Goal: Find specific page/section: Find specific page/section

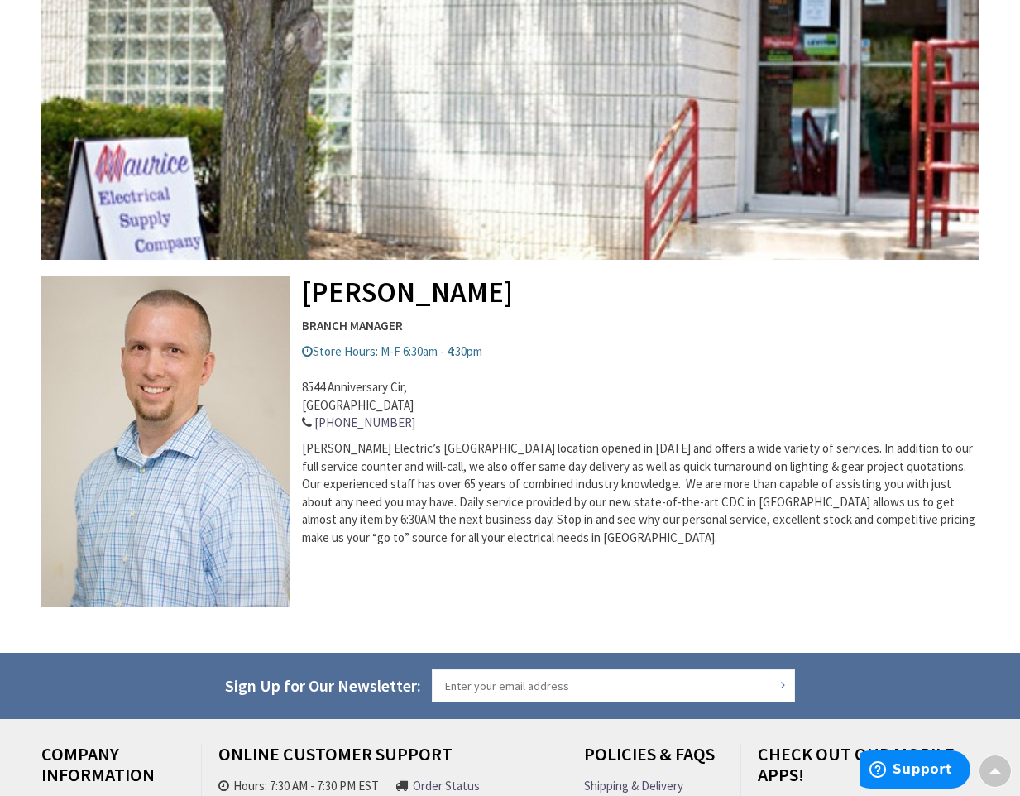
type input "[GEOGRAPHIC_DATA]"
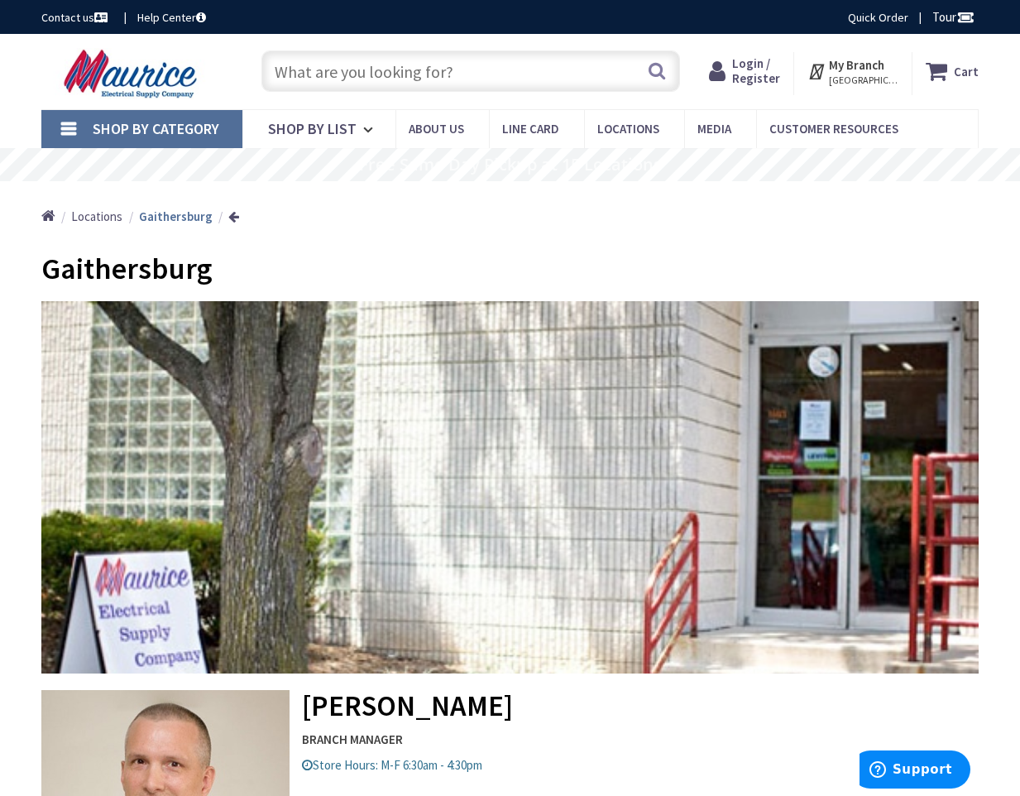
click at [185, 134] on span "Shop By Category" at bounding box center [156, 128] width 127 height 19
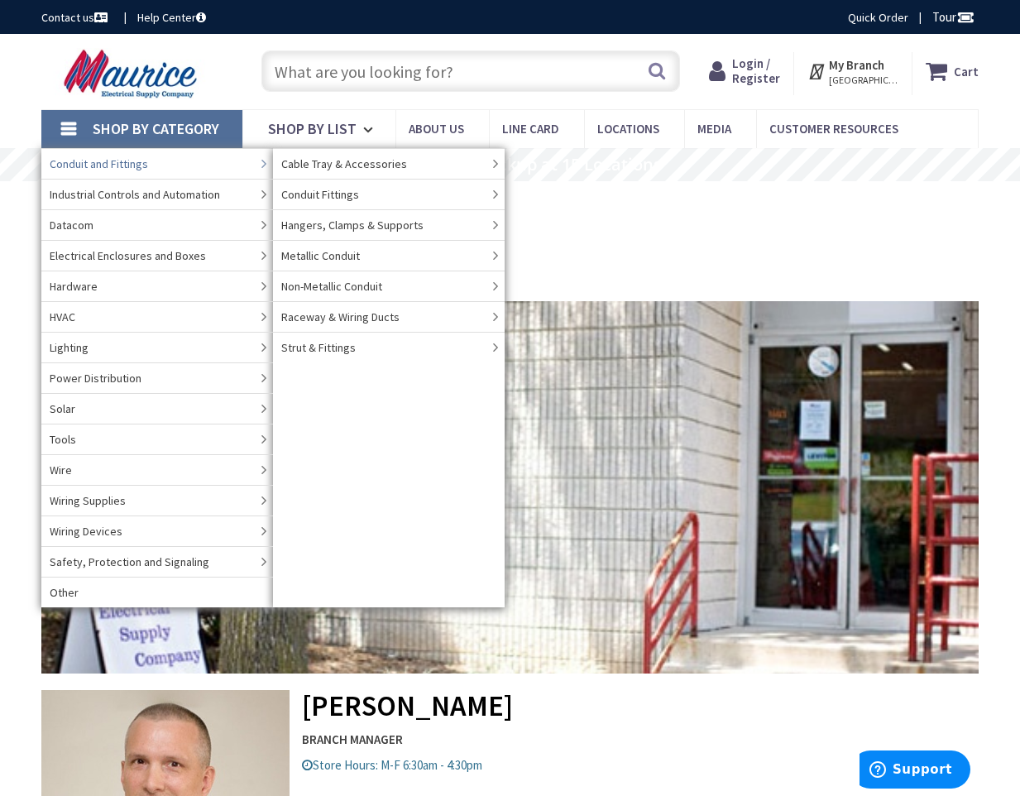
click at [118, 169] on span "Conduit and Fittings" at bounding box center [99, 164] width 98 height 17
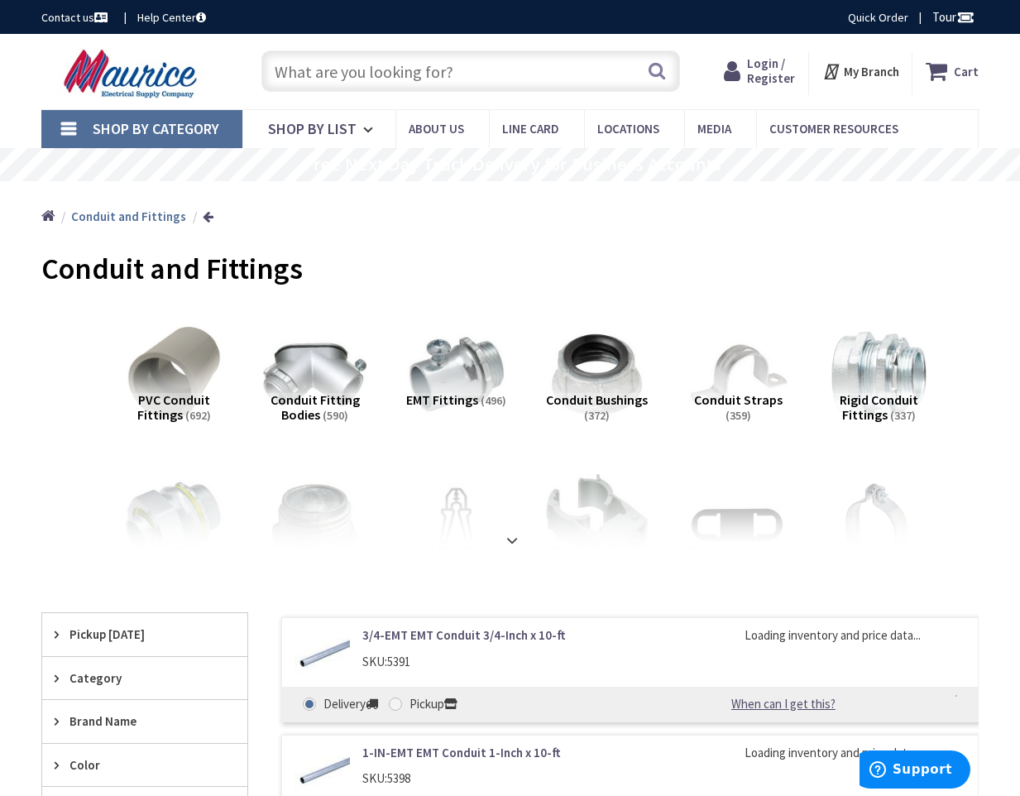
click at [158, 125] on span "Shop By Category" at bounding box center [156, 128] width 127 height 19
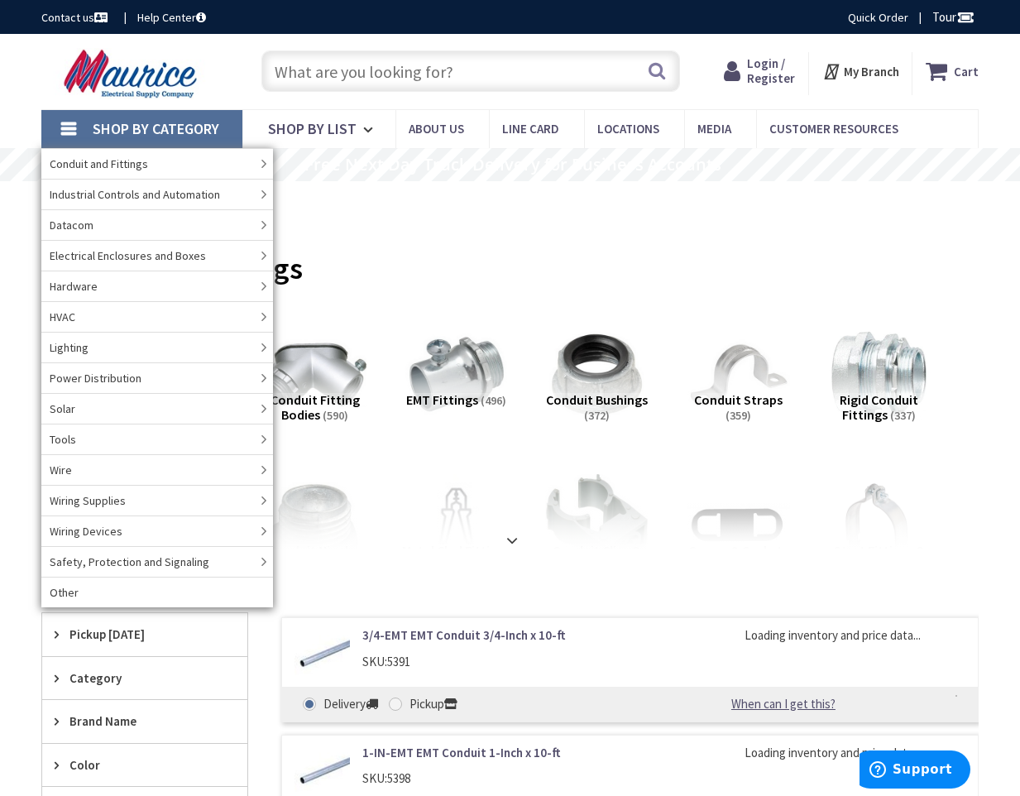
click at [149, 201] on span "Industrial Controls and Automation" at bounding box center [135, 194] width 170 height 17
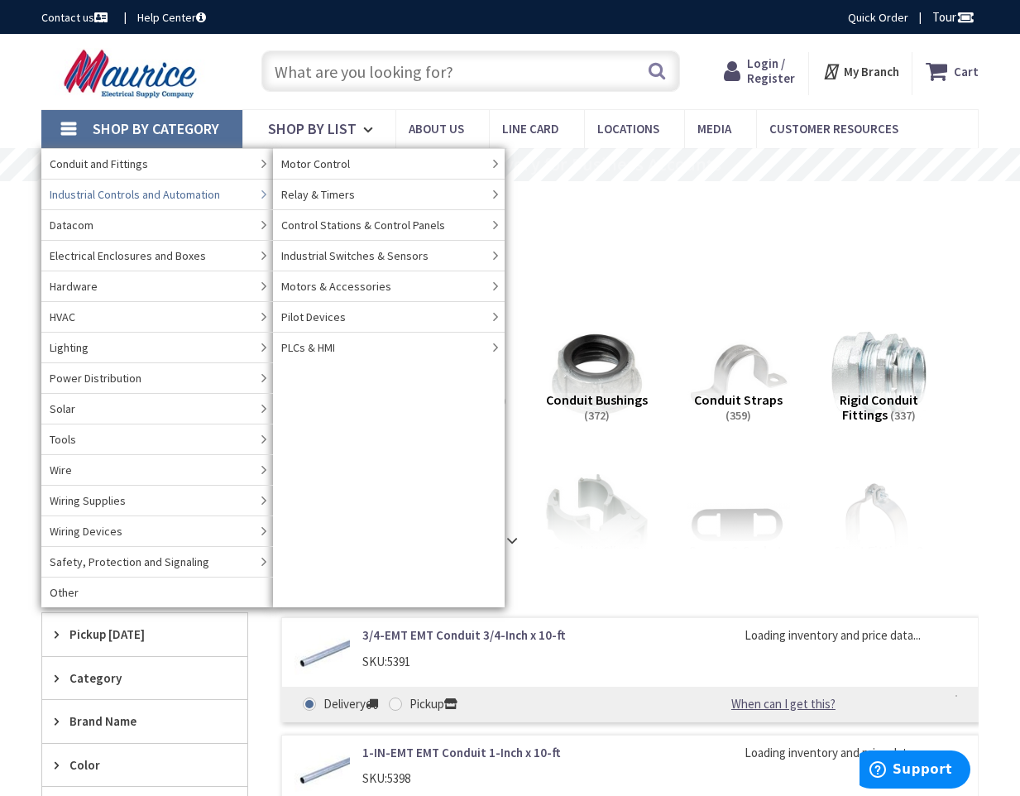
click at [155, 190] on span "Industrial Controls and Automation" at bounding box center [135, 194] width 170 height 17
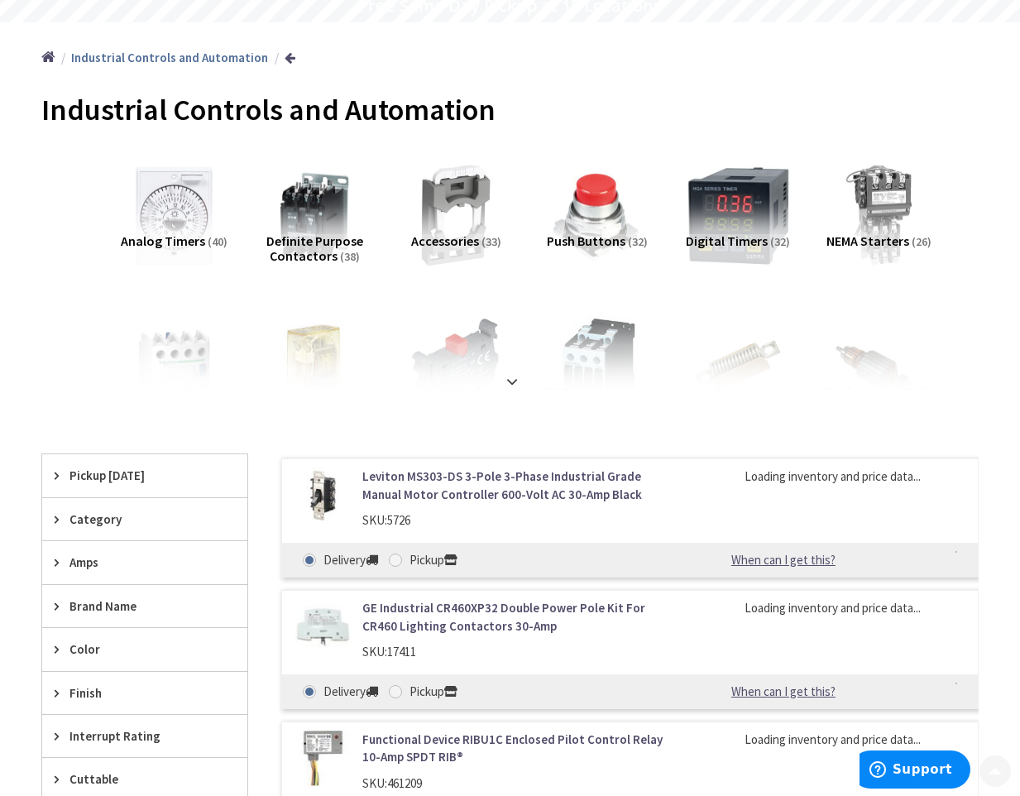
scroll to position [165, 0]
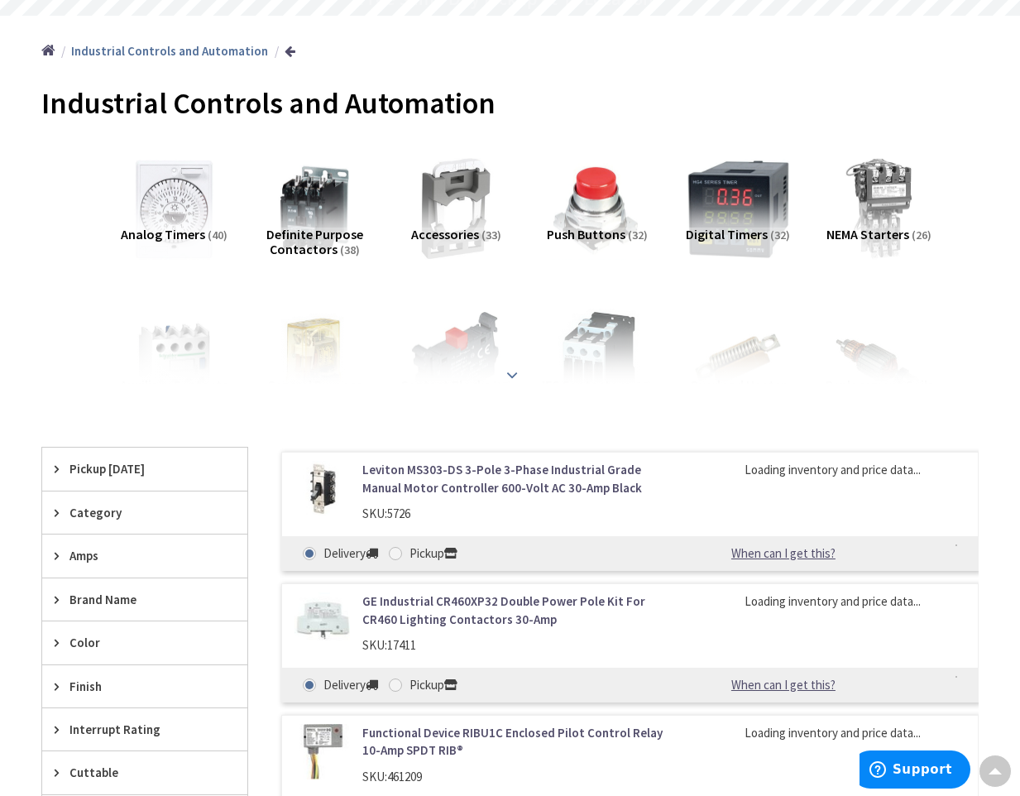
click at [523, 378] on div at bounding box center [510, 338] width 855 height 91
click at [503, 370] on strong at bounding box center [512, 375] width 20 height 18
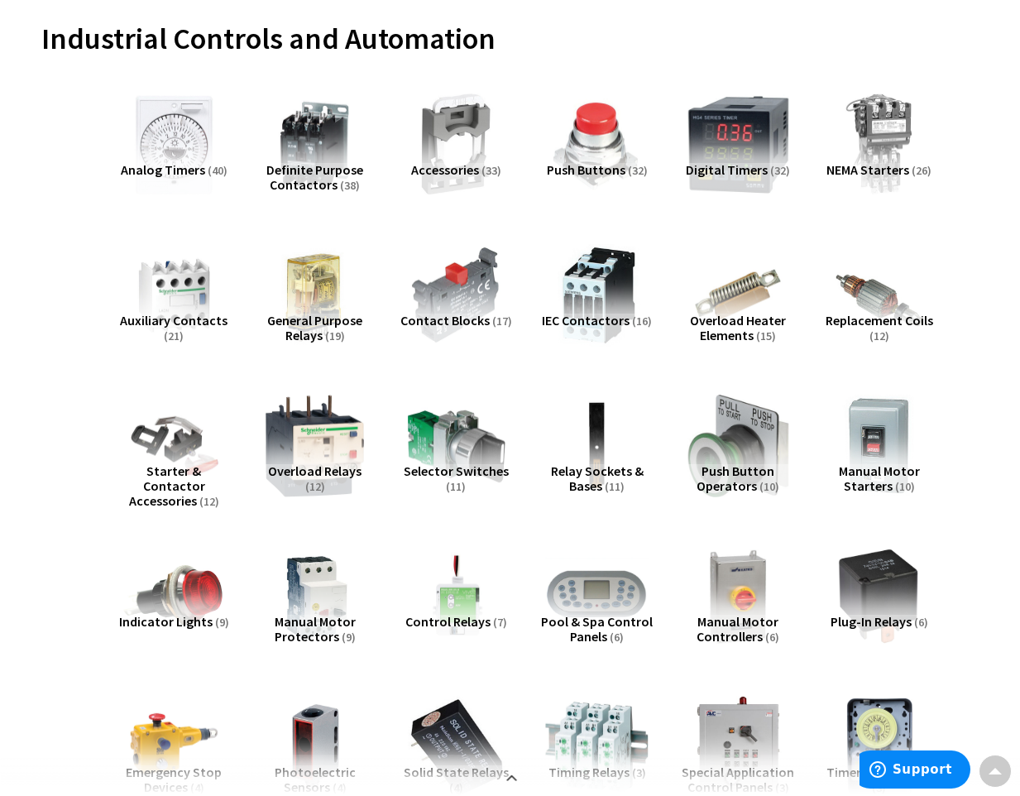
scroll to position [0, 0]
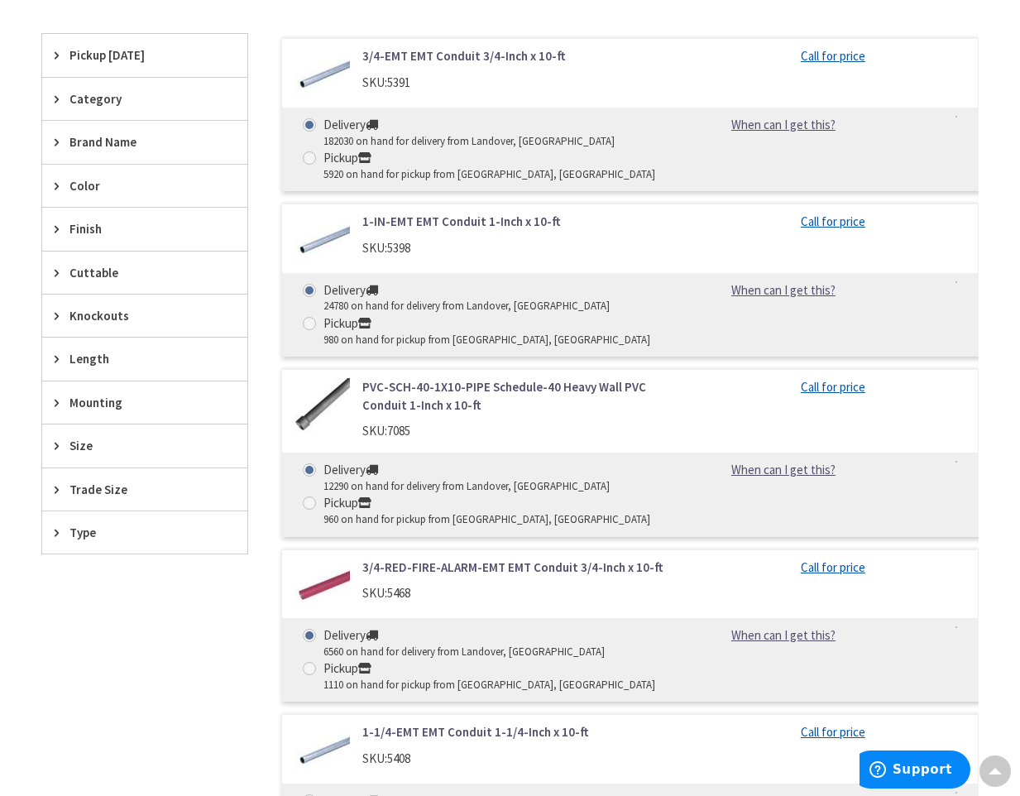
scroll to position [83, 0]
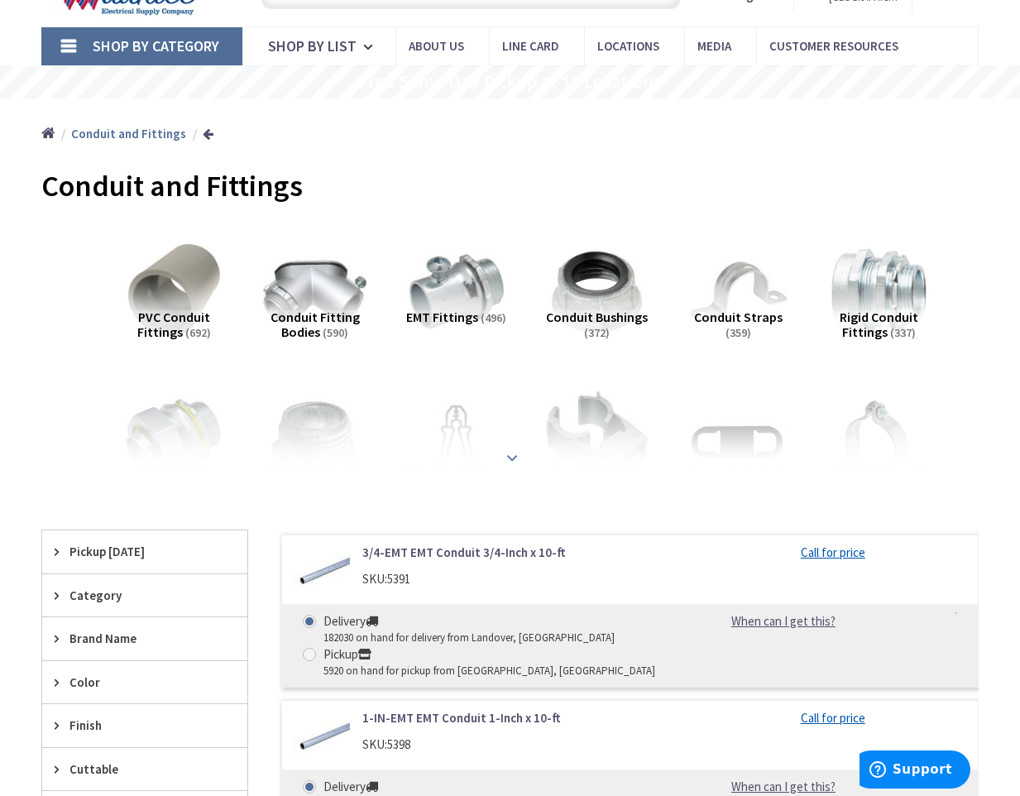
click at [513, 459] on strong at bounding box center [512, 455] width 20 height 18
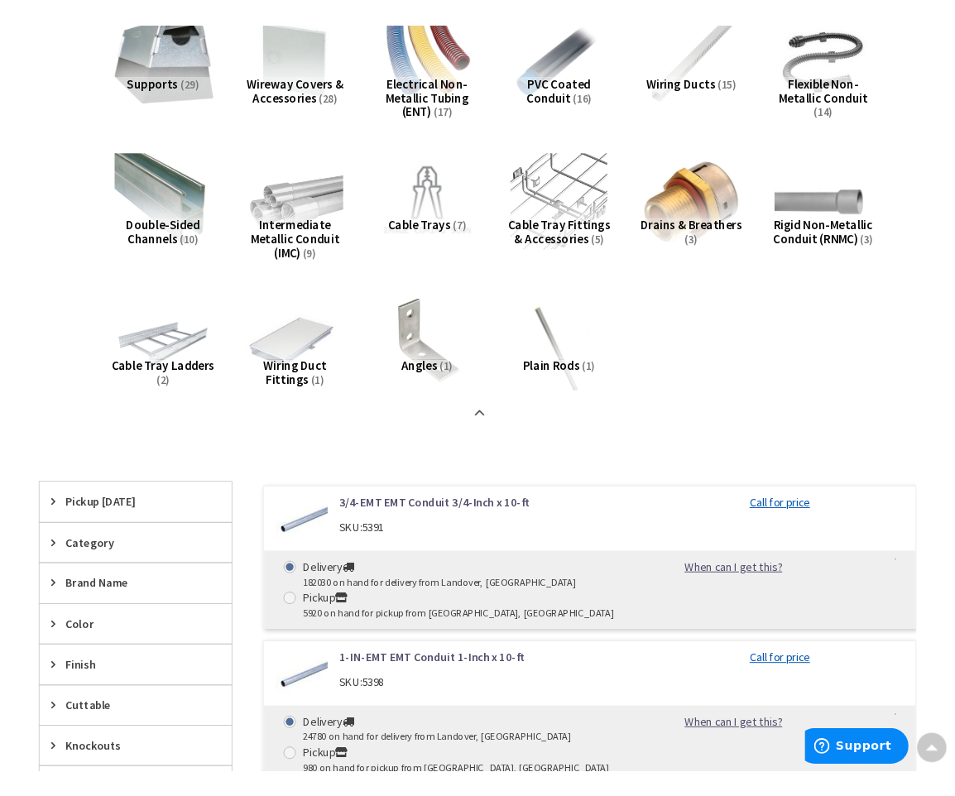
scroll to position [1238, 0]
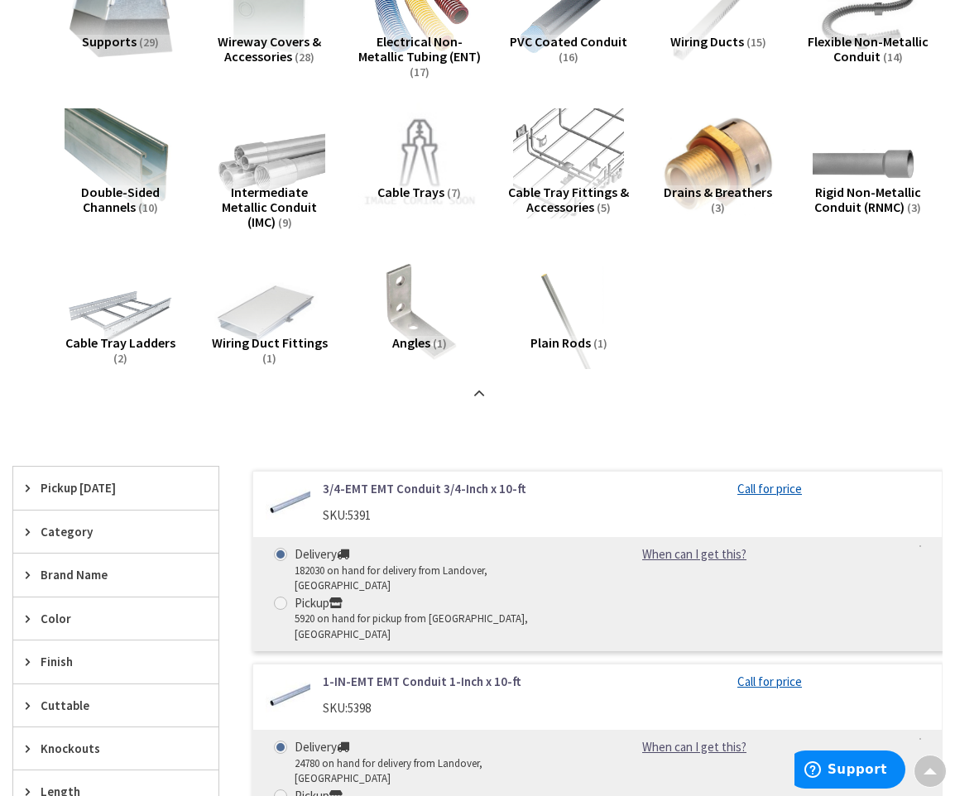
click at [415, 164] on img at bounding box center [419, 164] width 122 height 122
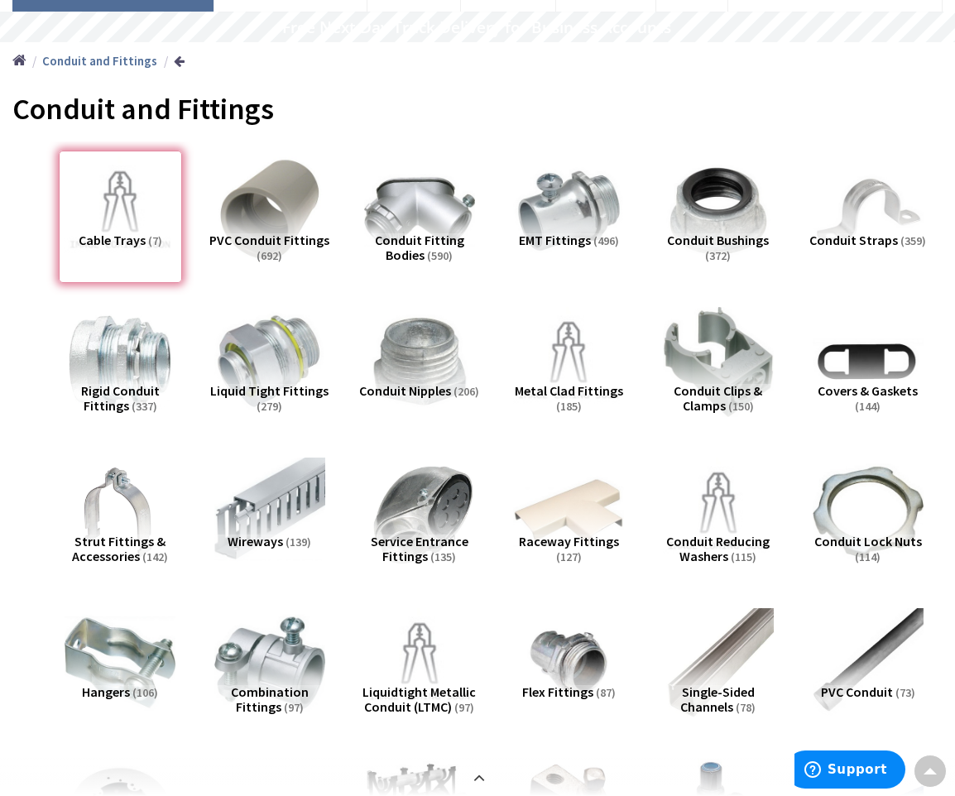
scroll to position [20, 0]
